Goal: Task Accomplishment & Management: Use online tool/utility

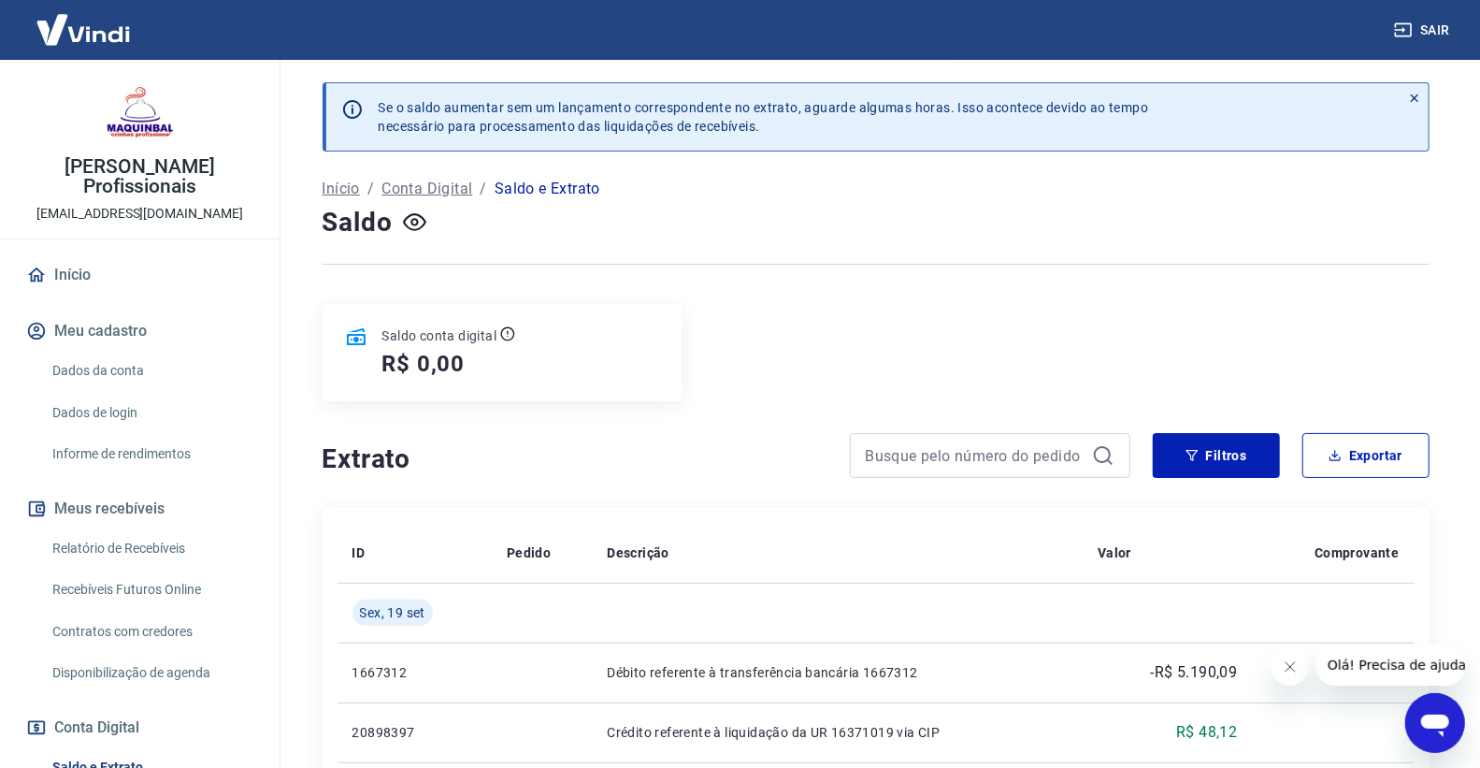
scroll to position [208, 0]
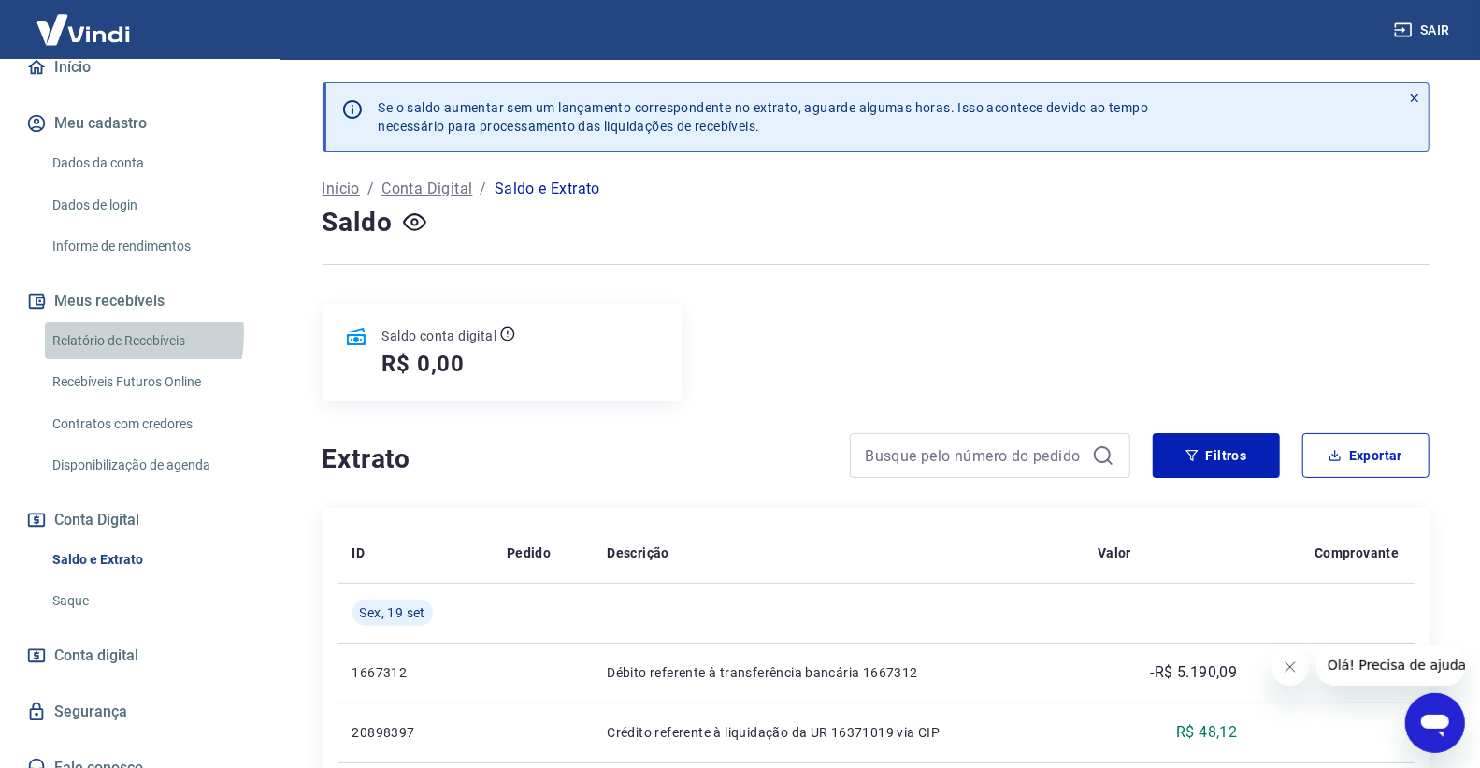
click at [93, 333] on link "Relatório de Recebíveis" at bounding box center [151, 341] width 212 height 38
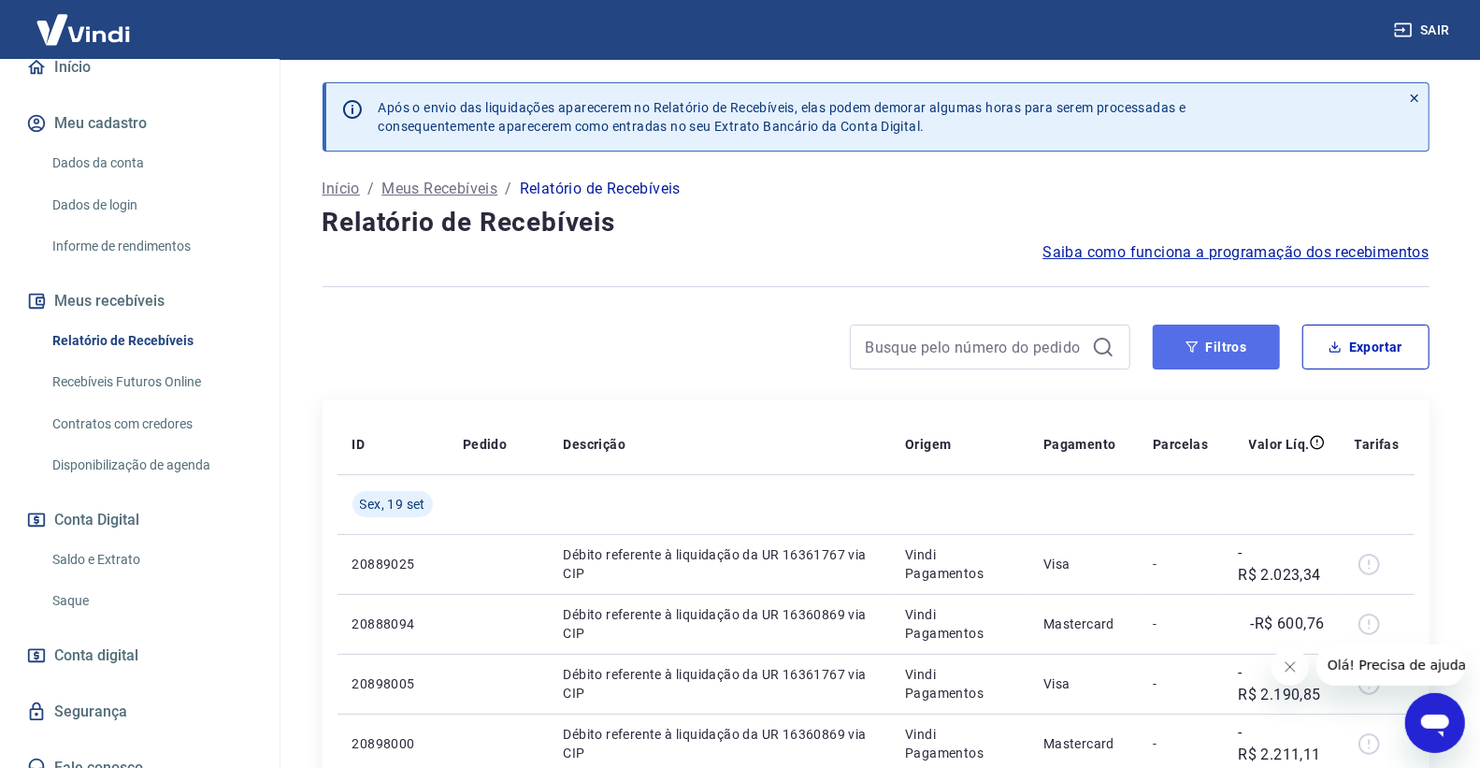
click at [1191, 340] on icon "button" at bounding box center [1191, 346] width 13 height 13
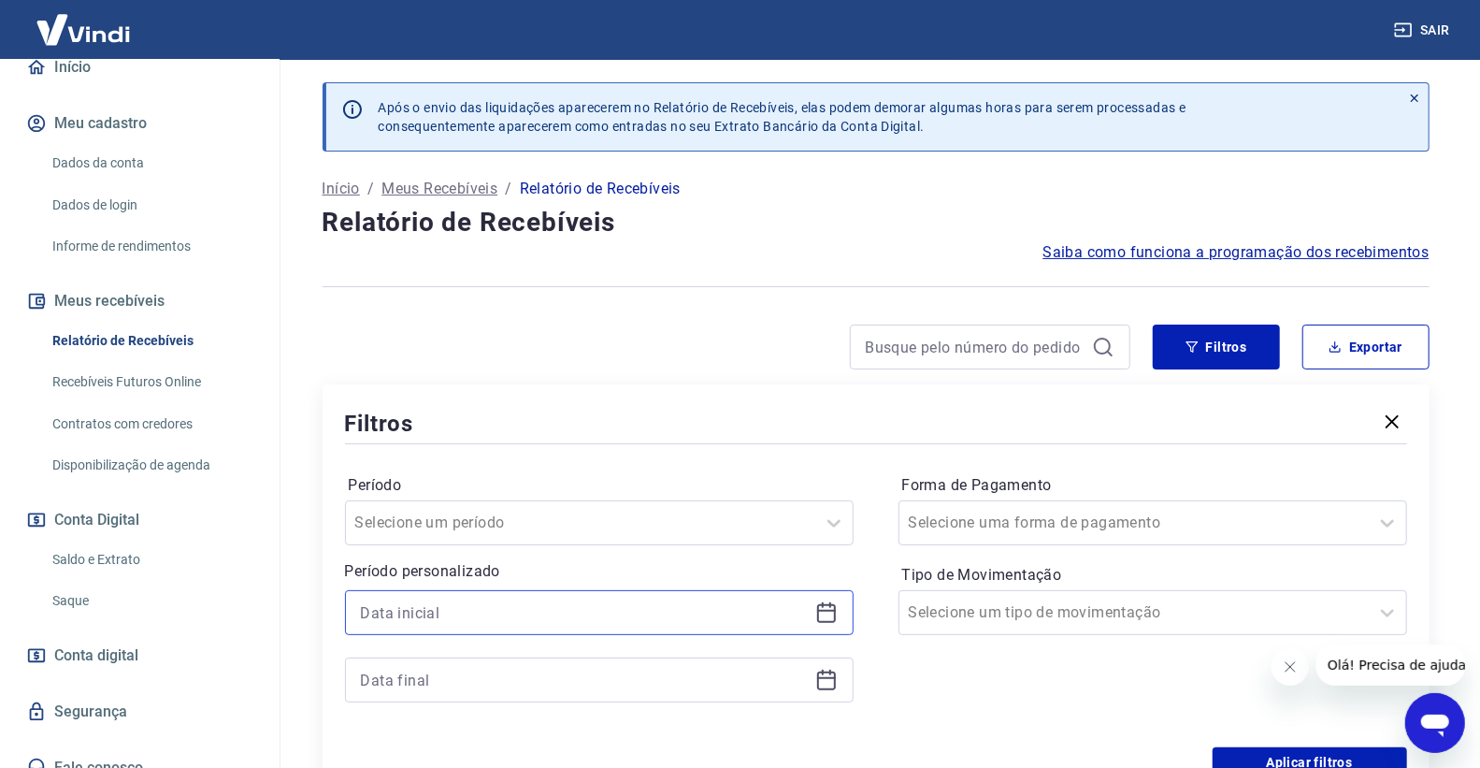
click at [592, 598] on input at bounding box center [584, 612] width 447 height 28
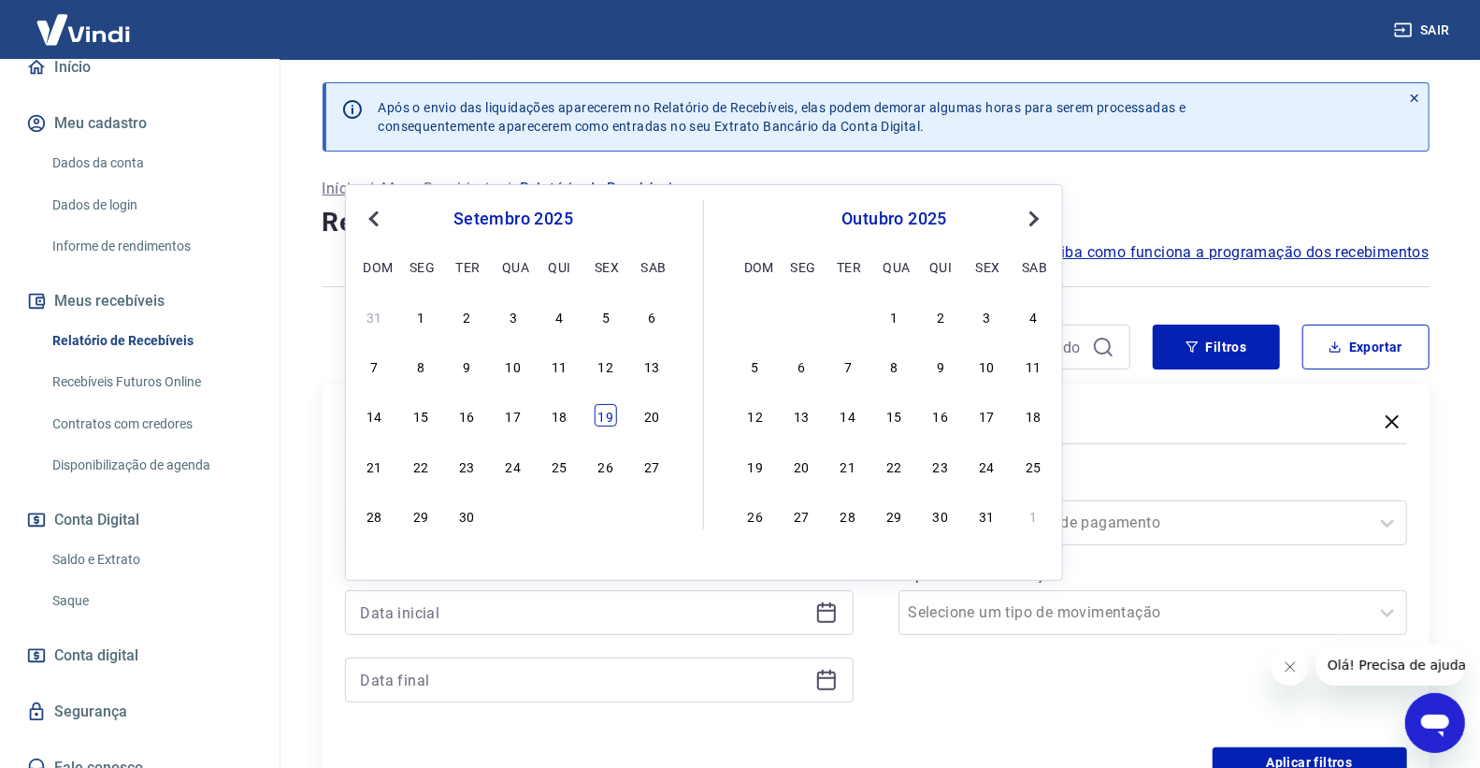
click at [604, 407] on div "19" at bounding box center [606, 415] width 22 height 22
type input "[DATE]"
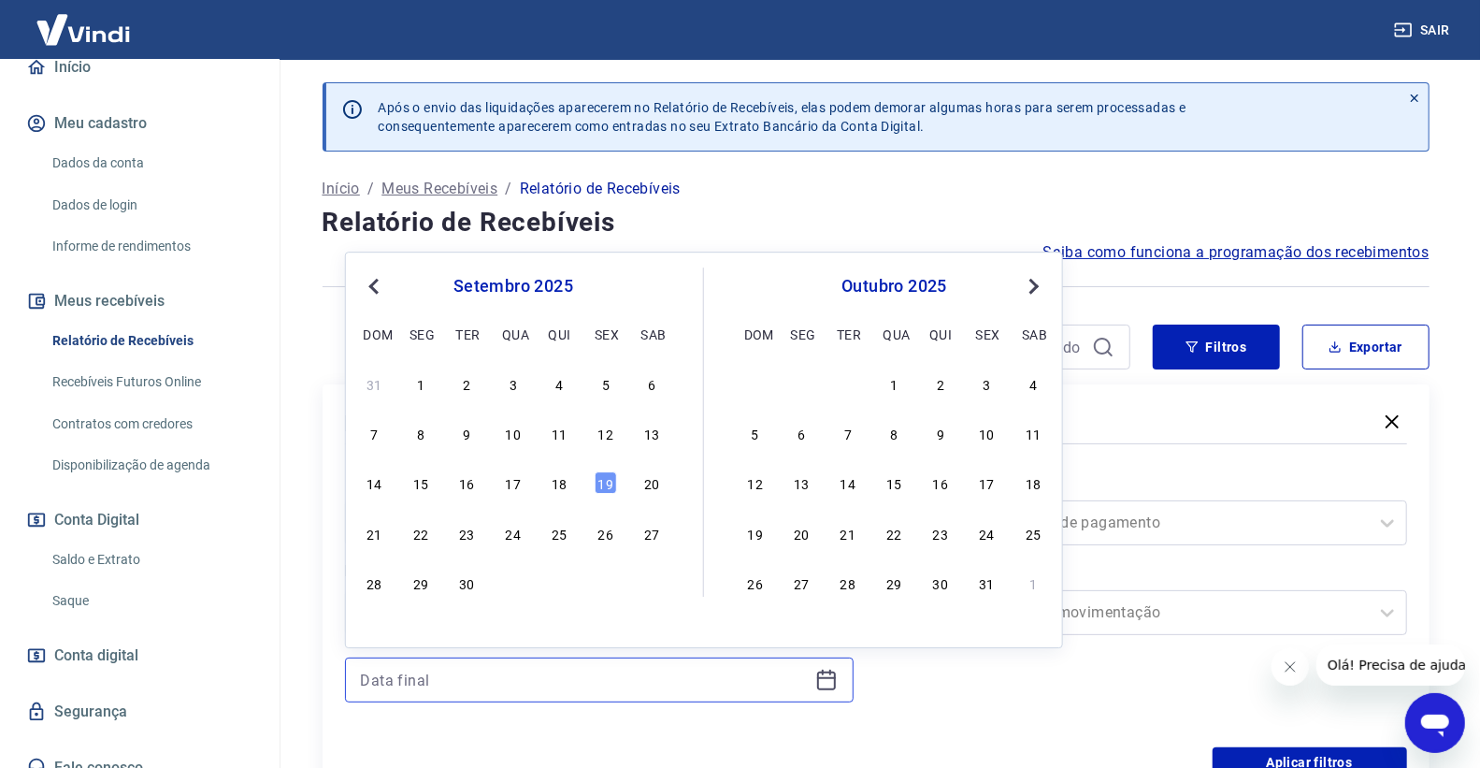
click at [615, 678] on input at bounding box center [584, 680] width 447 height 28
click at [612, 482] on div "19" at bounding box center [606, 483] width 22 height 22
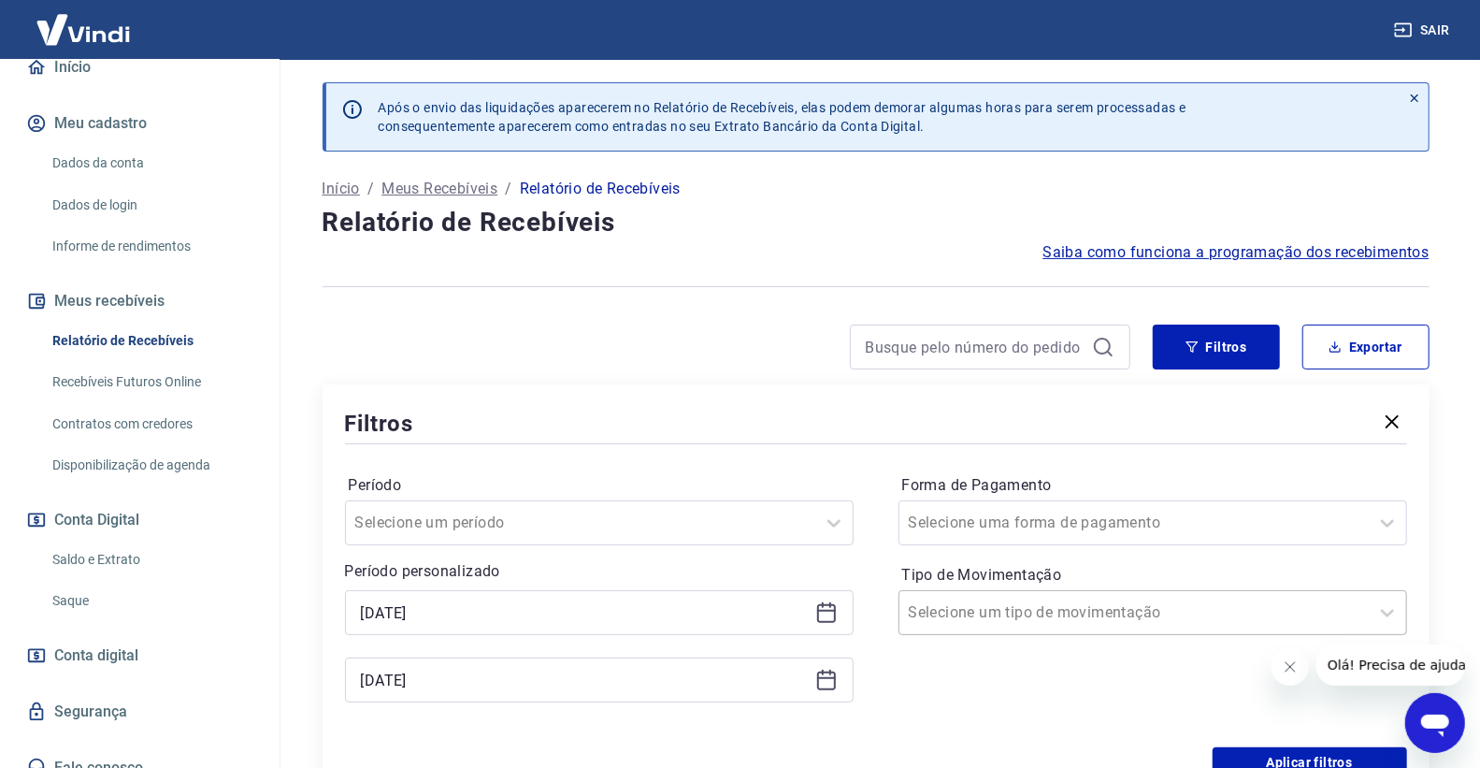
type input "[DATE]"
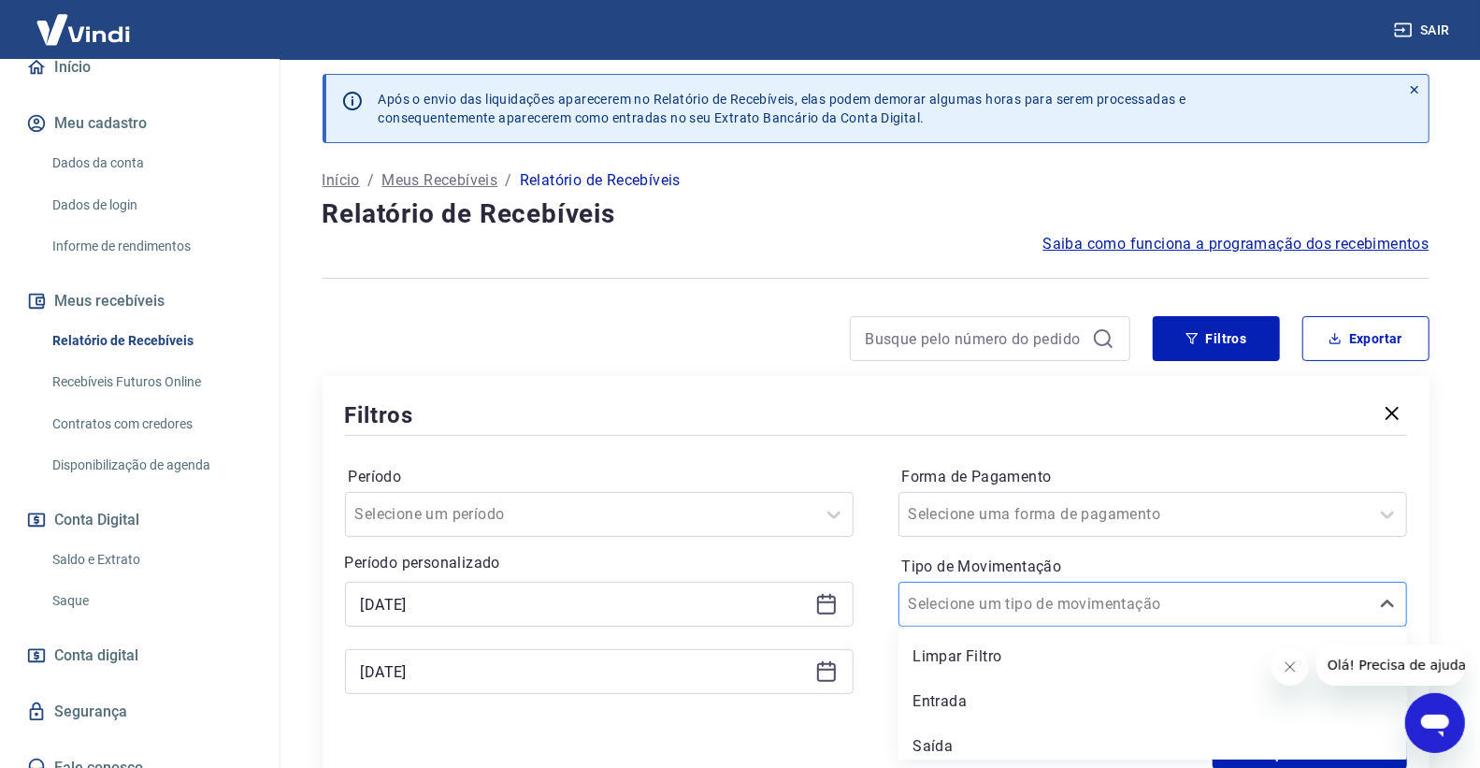
click at [1125, 608] on div at bounding box center [1134, 604] width 451 height 26
click at [1042, 694] on div "Entrada" at bounding box center [1152, 700] width 509 height 37
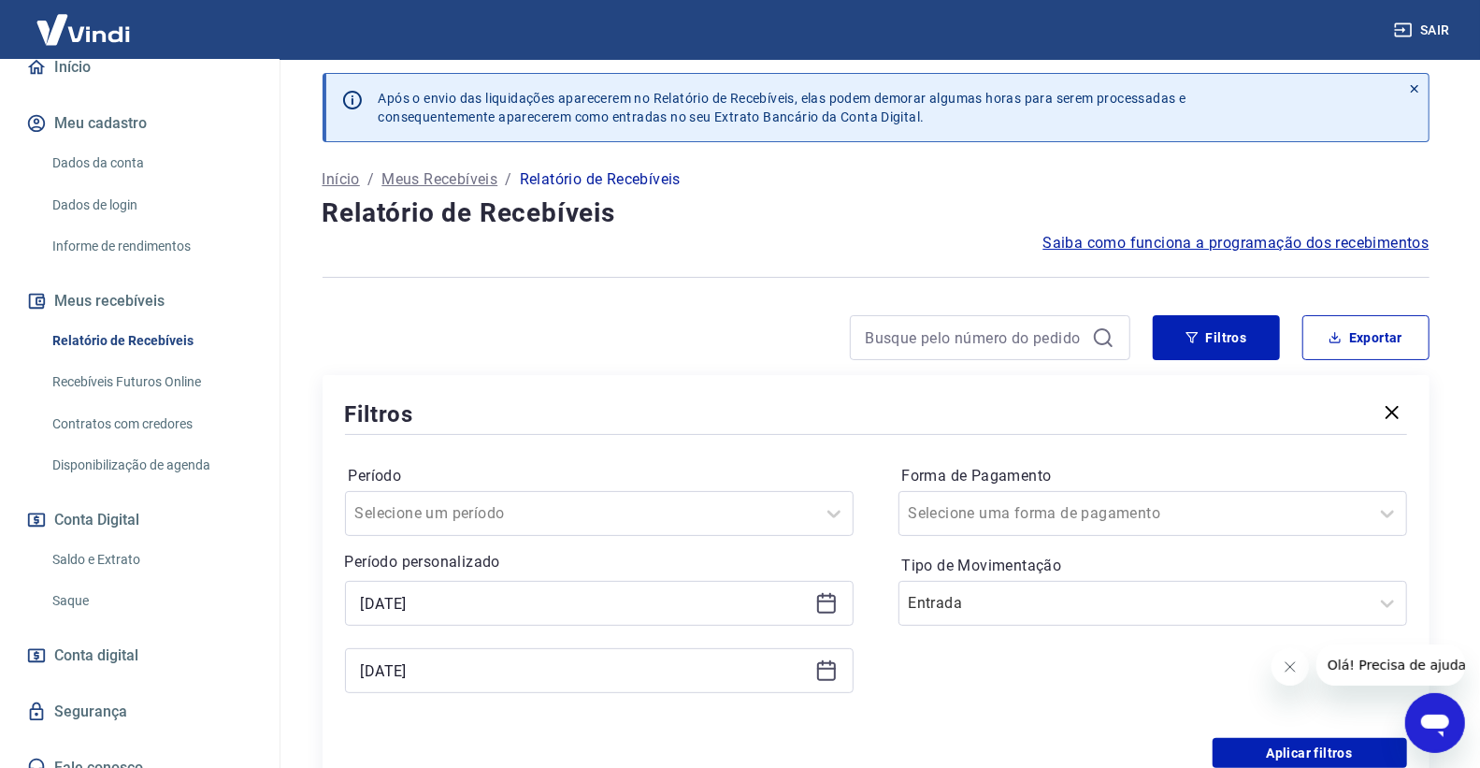
scroll to position [217, 0]
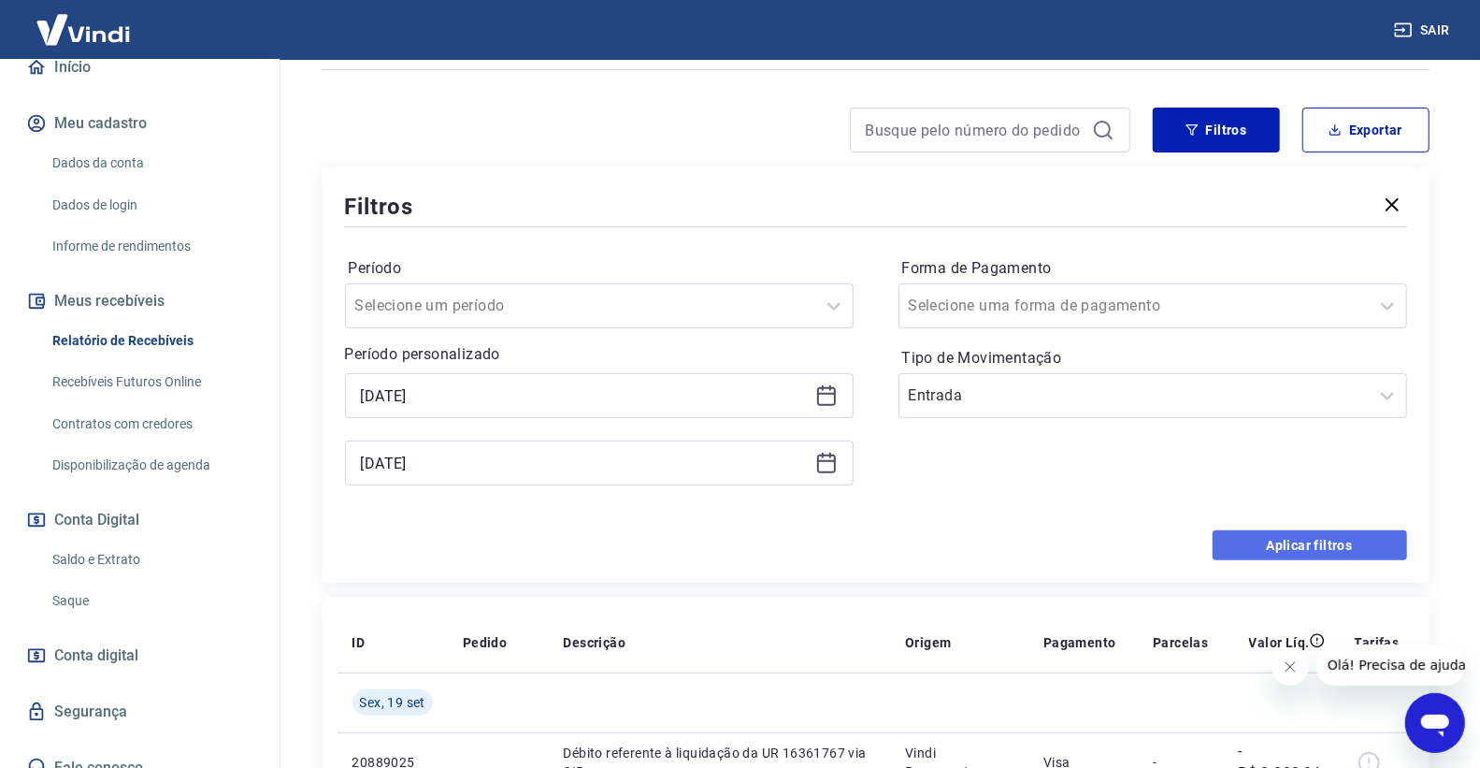
click at [1218, 547] on button "Aplicar filtros" at bounding box center [1310, 545] width 194 height 30
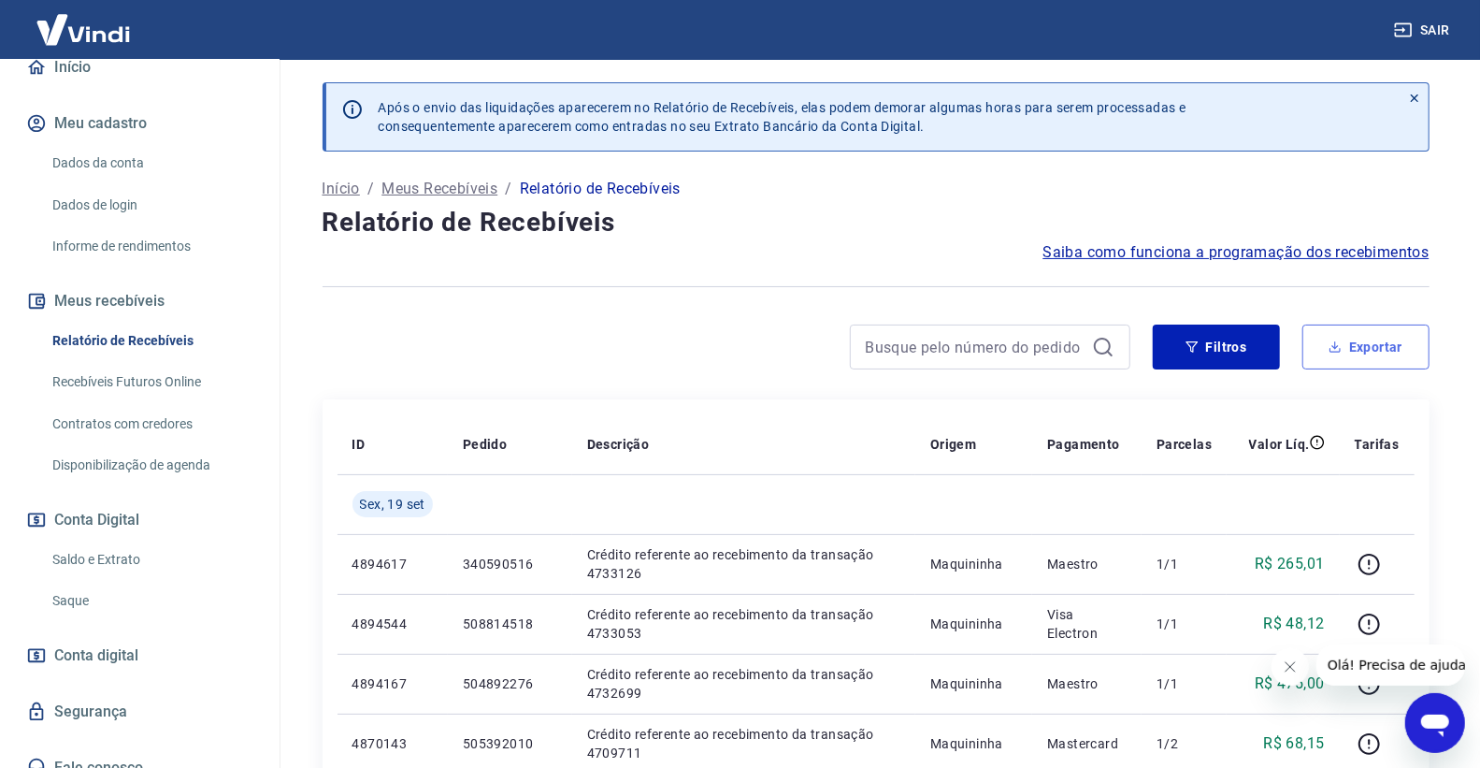
click at [1374, 355] on button "Exportar" at bounding box center [1365, 346] width 127 height 45
type input "[DATE]"
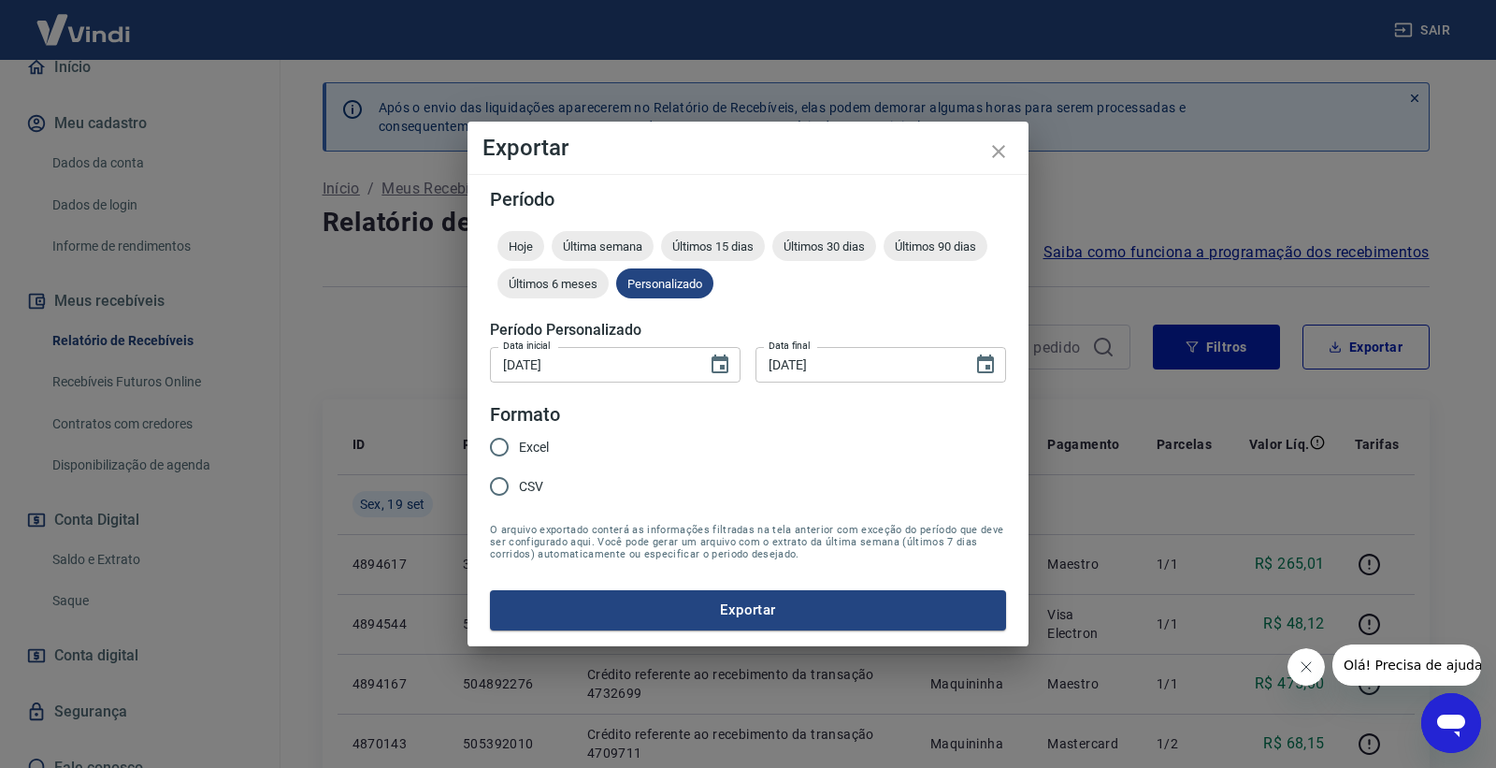
click at [542, 441] on span "Excel" at bounding box center [534, 448] width 30 height 20
click at [519, 441] on input "Excel" at bounding box center [499, 446] width 39 height 39
radio input "true"
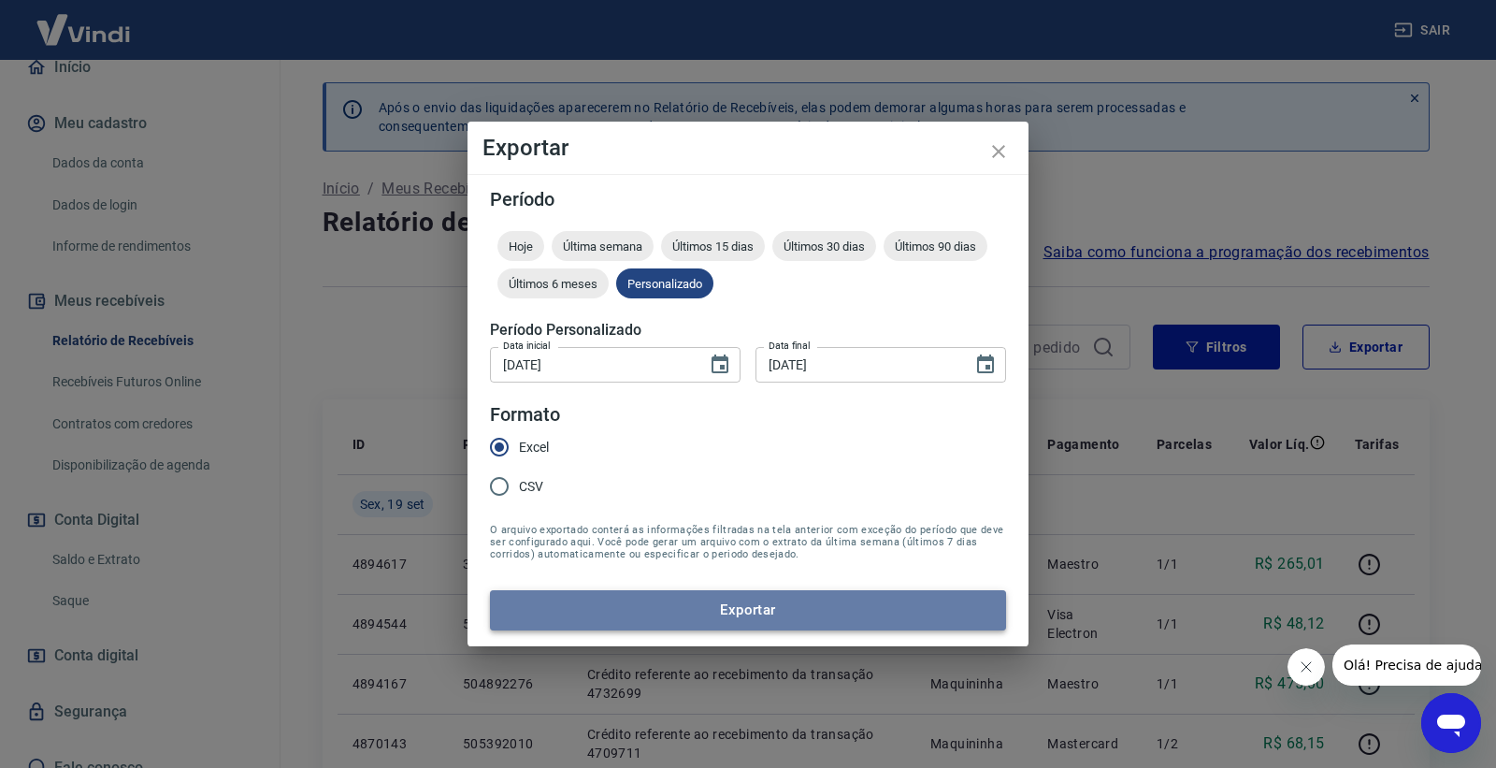
click at [662, 606] on button "Exportar" at bounding box center [748, 609] width 516 height 39
